Goal: Information Seeking & Learning: Learn about a topic

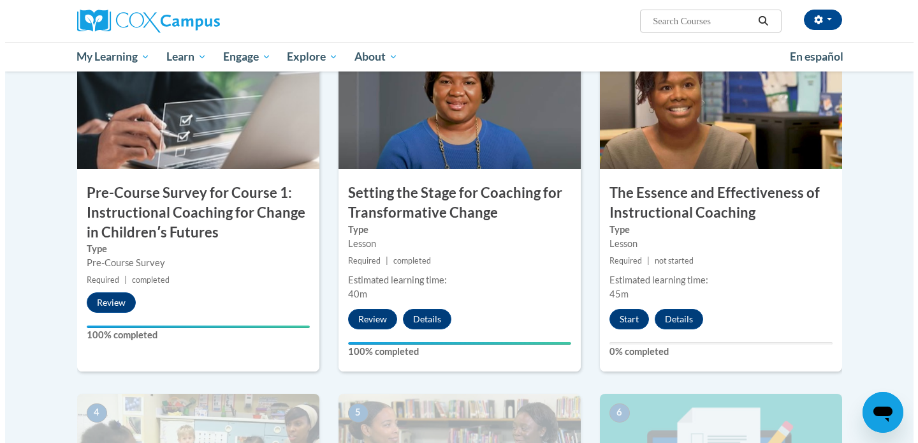
scroll to position [320, 0]
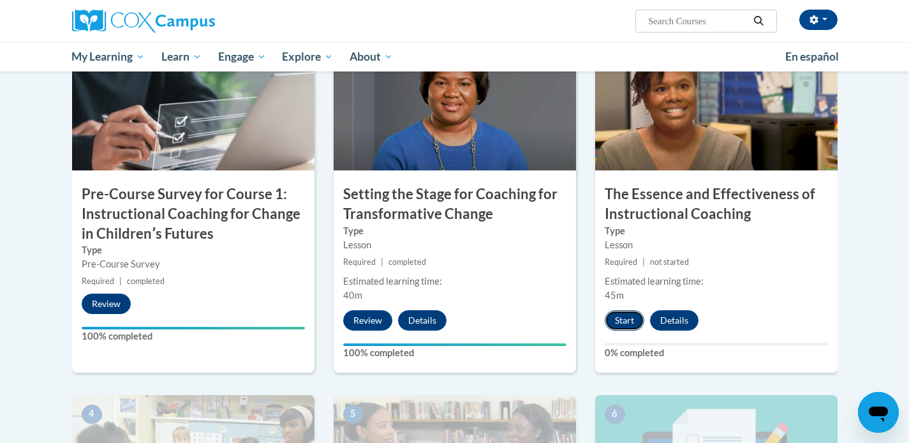
click at [621, 323] on button "Start" at bounding box center [625, 320] width 40 height 20
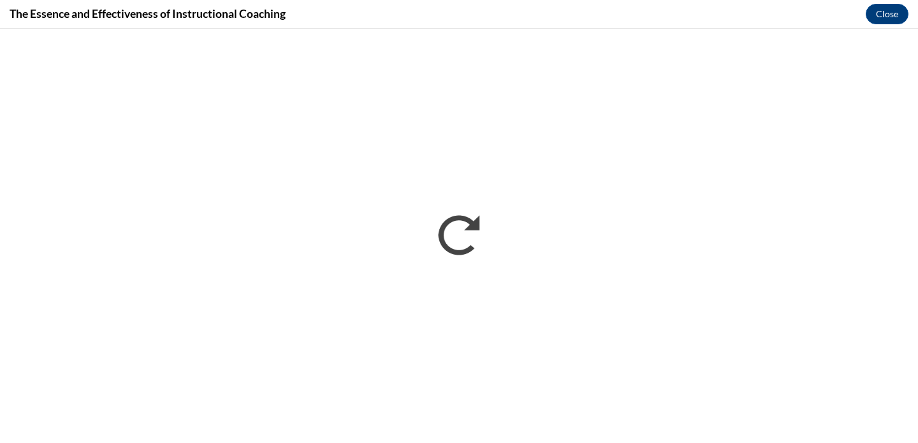
scroll to position [0, 0]
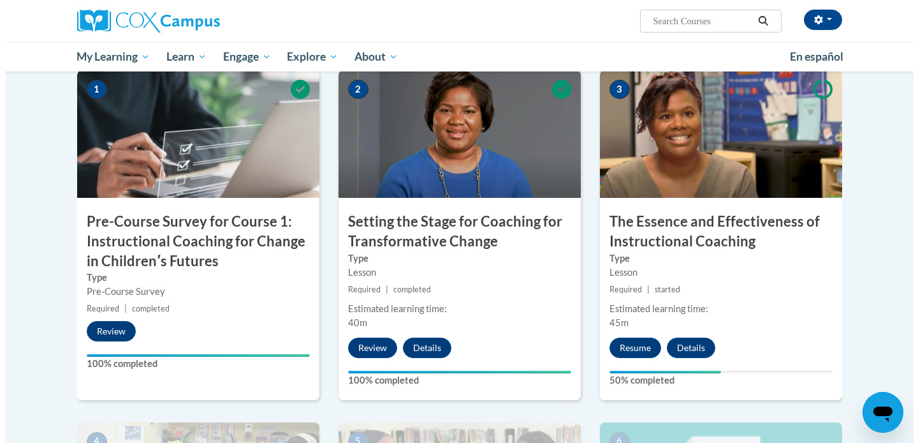
scroll to position [295, 0]
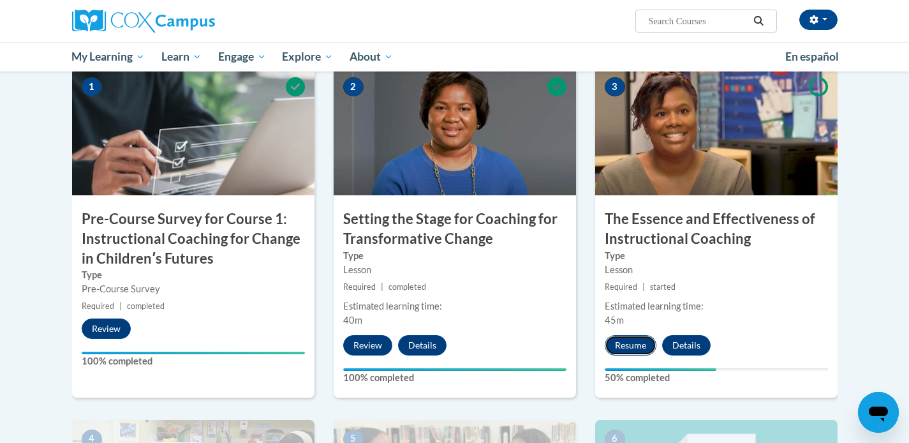
click at [620, 346] on button "Resume" at bounding box center [631, 345] width 52 height 20
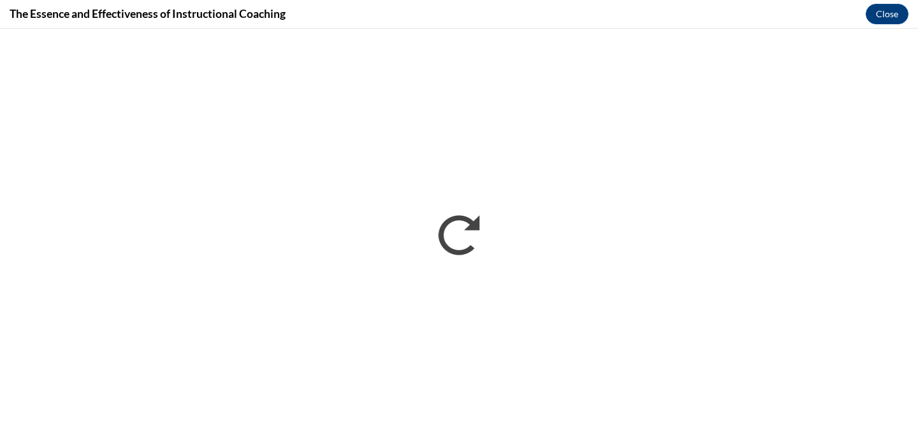
scroll to position [0, 0]
